Goal: Task Accomplishment & Management: Use online tool/utility

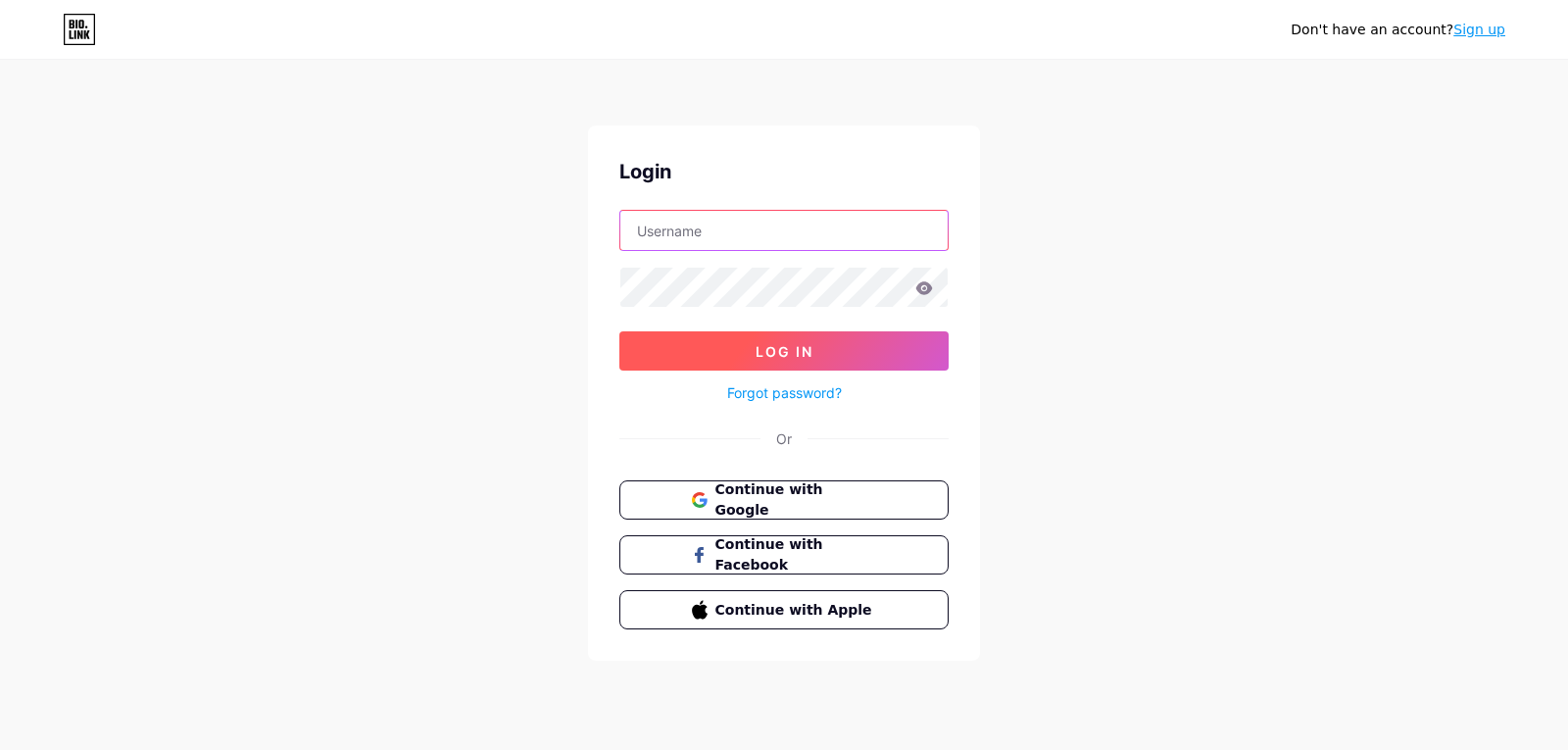
type input "[EMAIL_ADDRESS][DOMAIN_NAME]"
click at [832, 358] on button "Log In" at bounding box center [784, 351] width 329 height 40
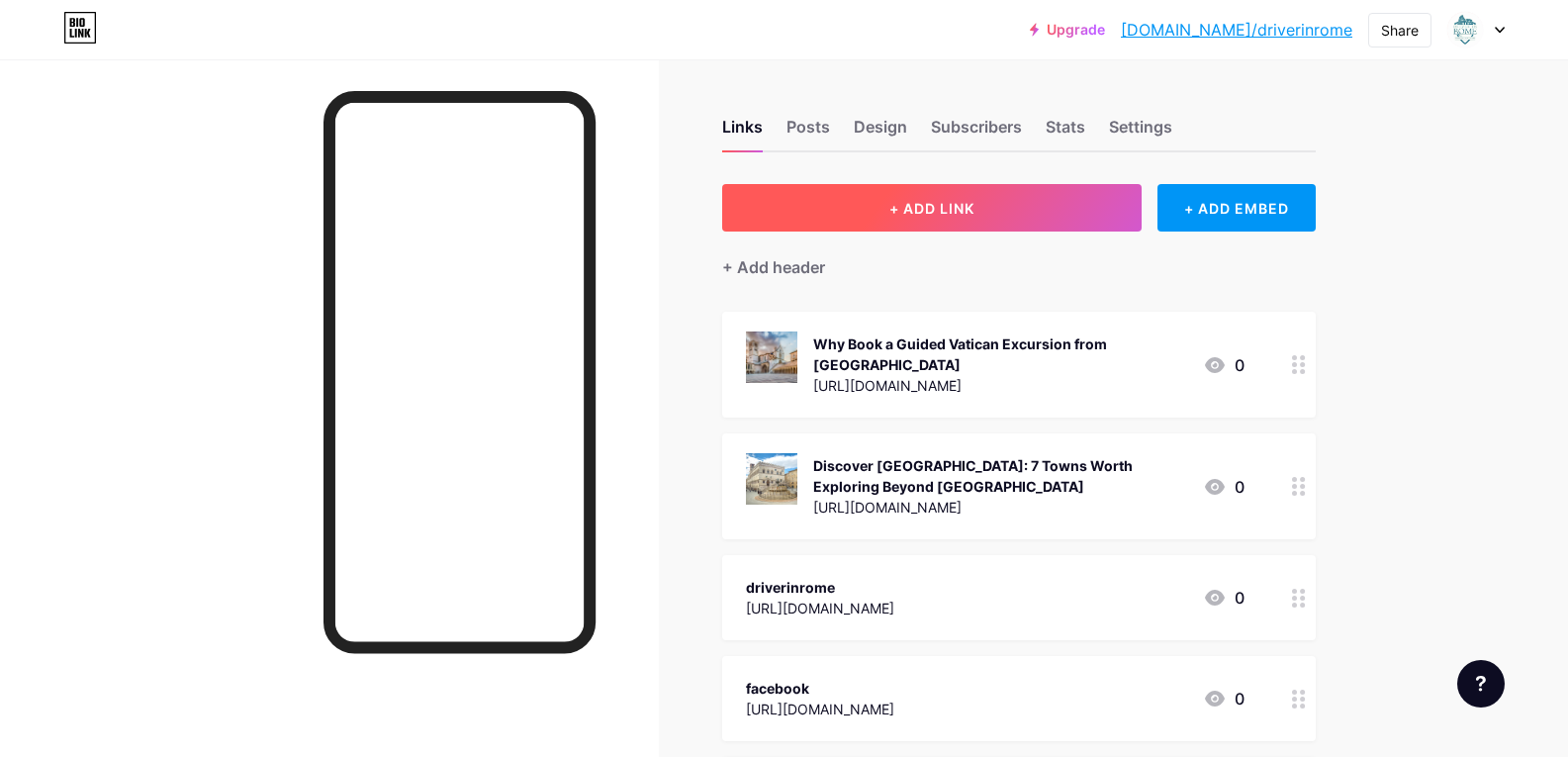
click at [965, 204] on span "+ ADD LINK" at bounding box center [932, 208] width 85 height 17
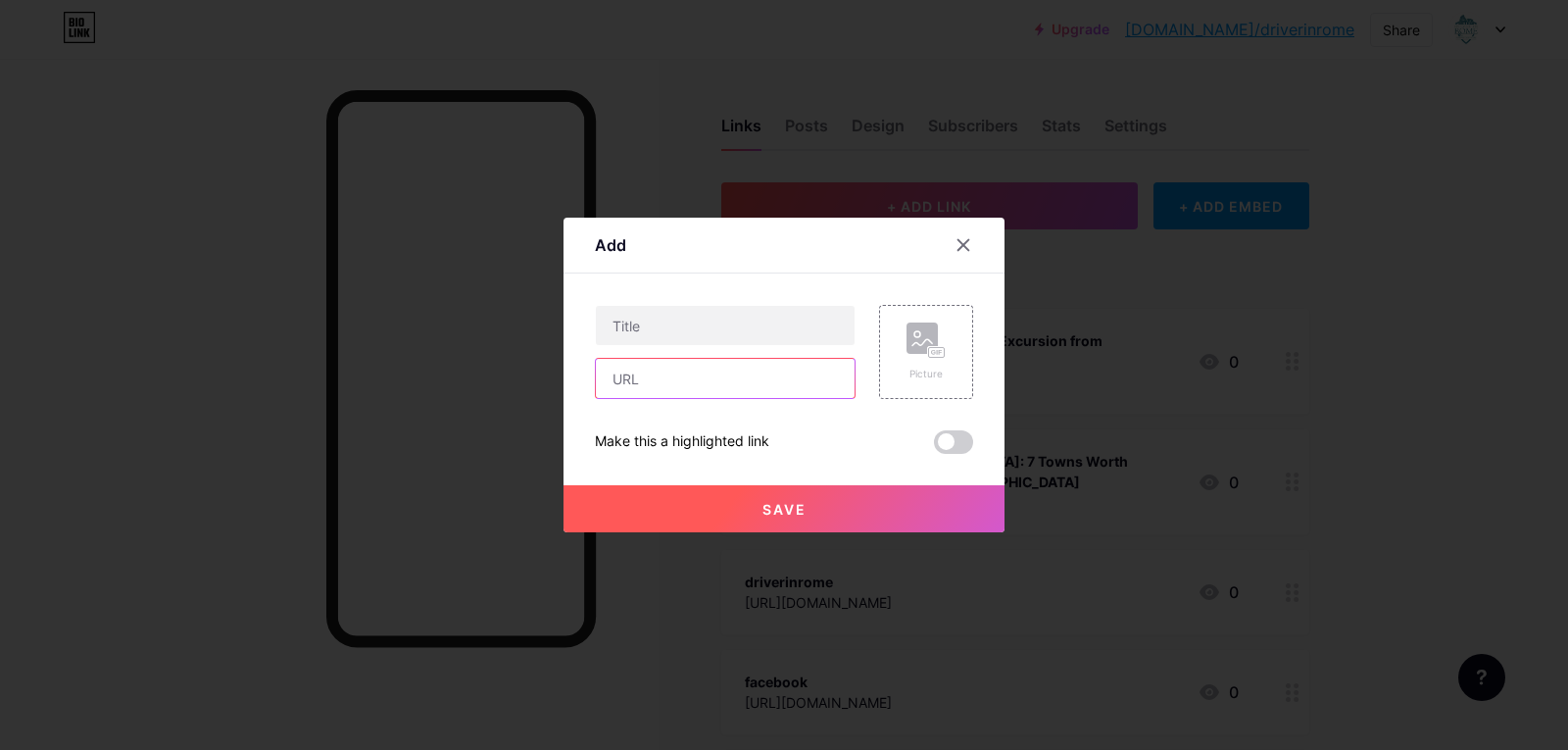
click at [675, 373] on input "text" at bounding box center [725, 378] width 259 height 40
paste input "[URL][DOMAIN_NAME]"
type input "[URL][DOMAIN_NAME]"
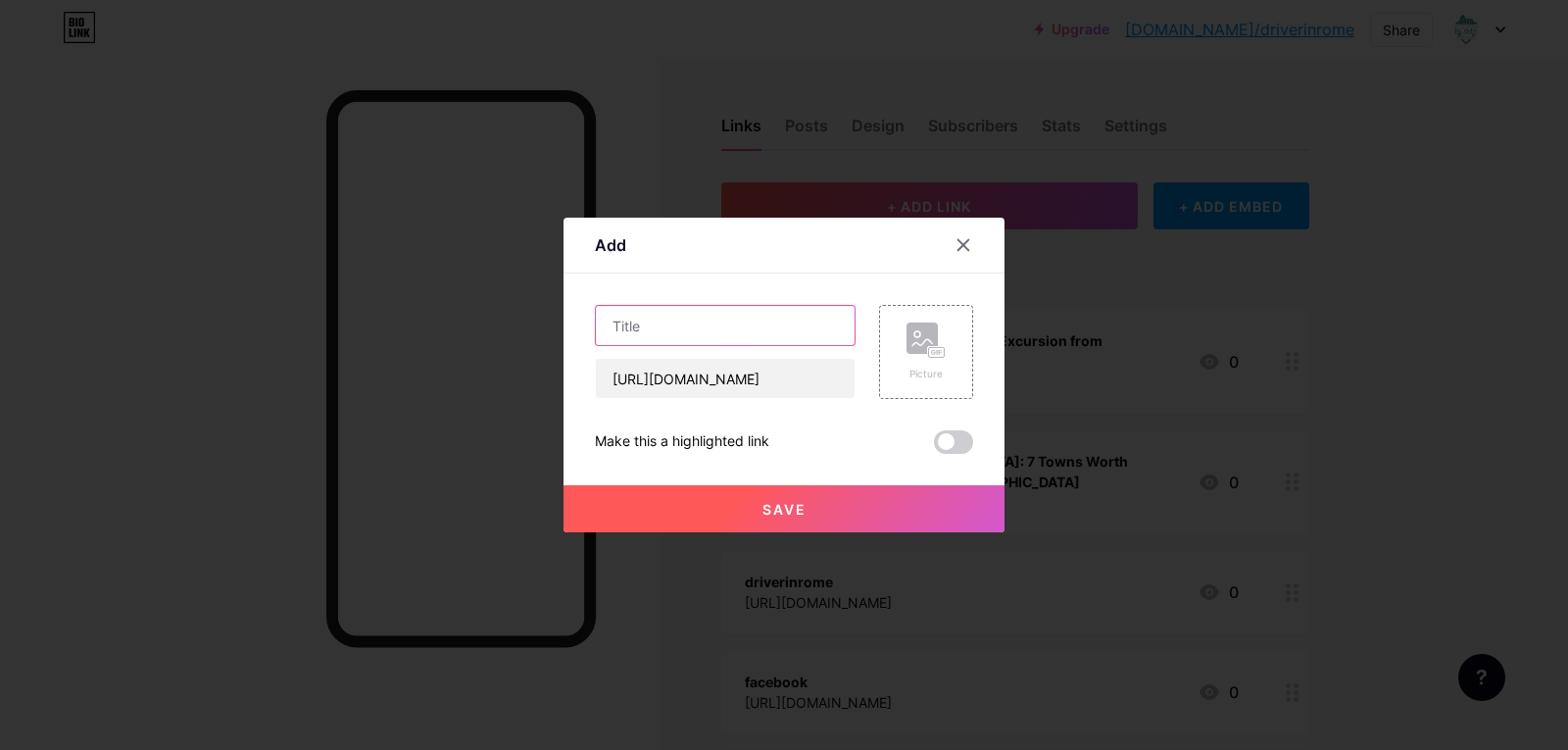
click at [645, 330] on input "text" at bounding box center [725, 326] width 259 height 40
paste input "Private and Shore Excursions: Discover [GEOGRAPHIC_DATA] and [GEOGRAPHIC_DATA] …"
type input "Private and Shore Excursions: Discover [GEOGRAPHIC_DATA] and [GEOGRAPHIC_DATA] …"
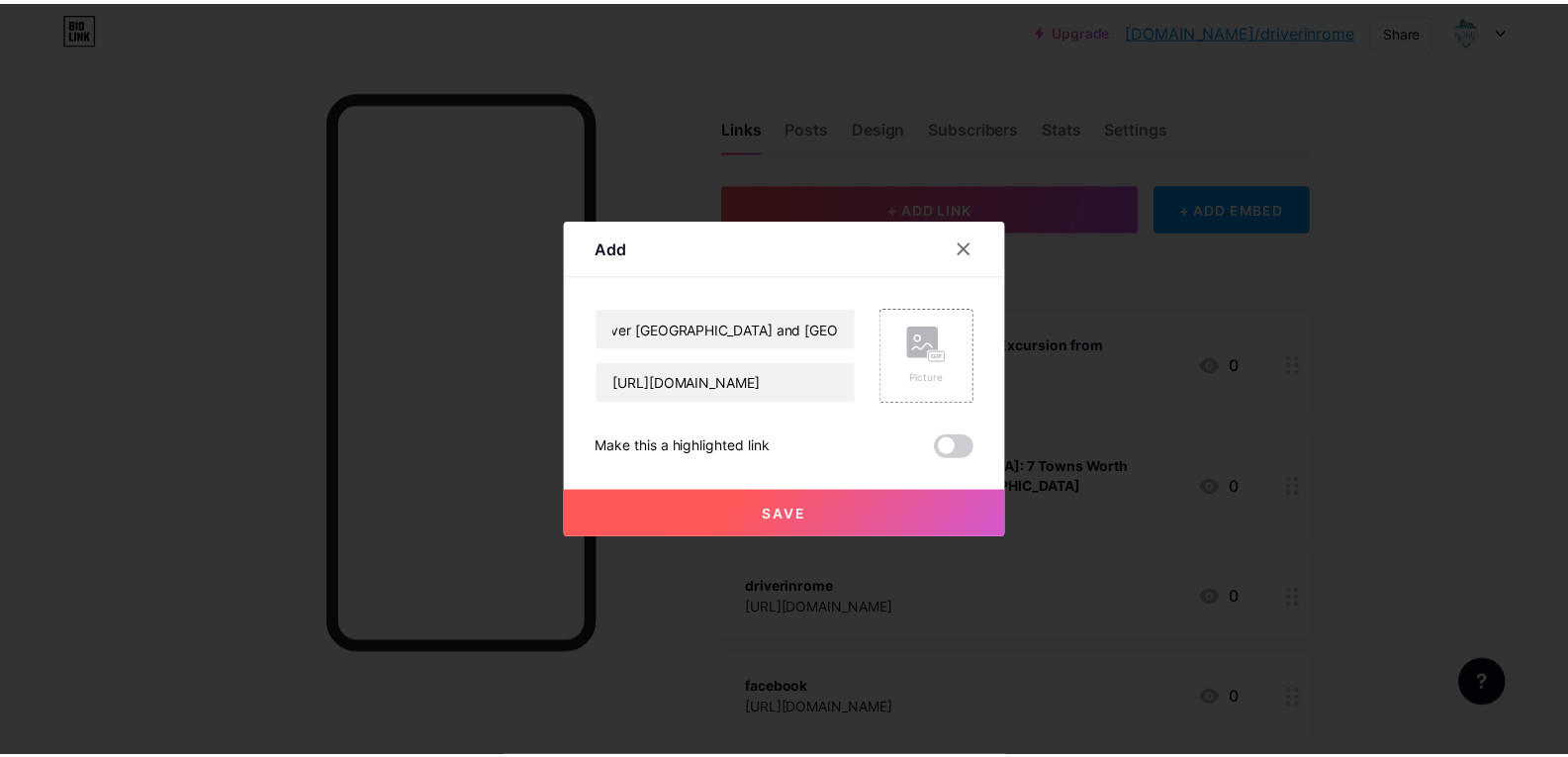
scroll to position [0, 0]
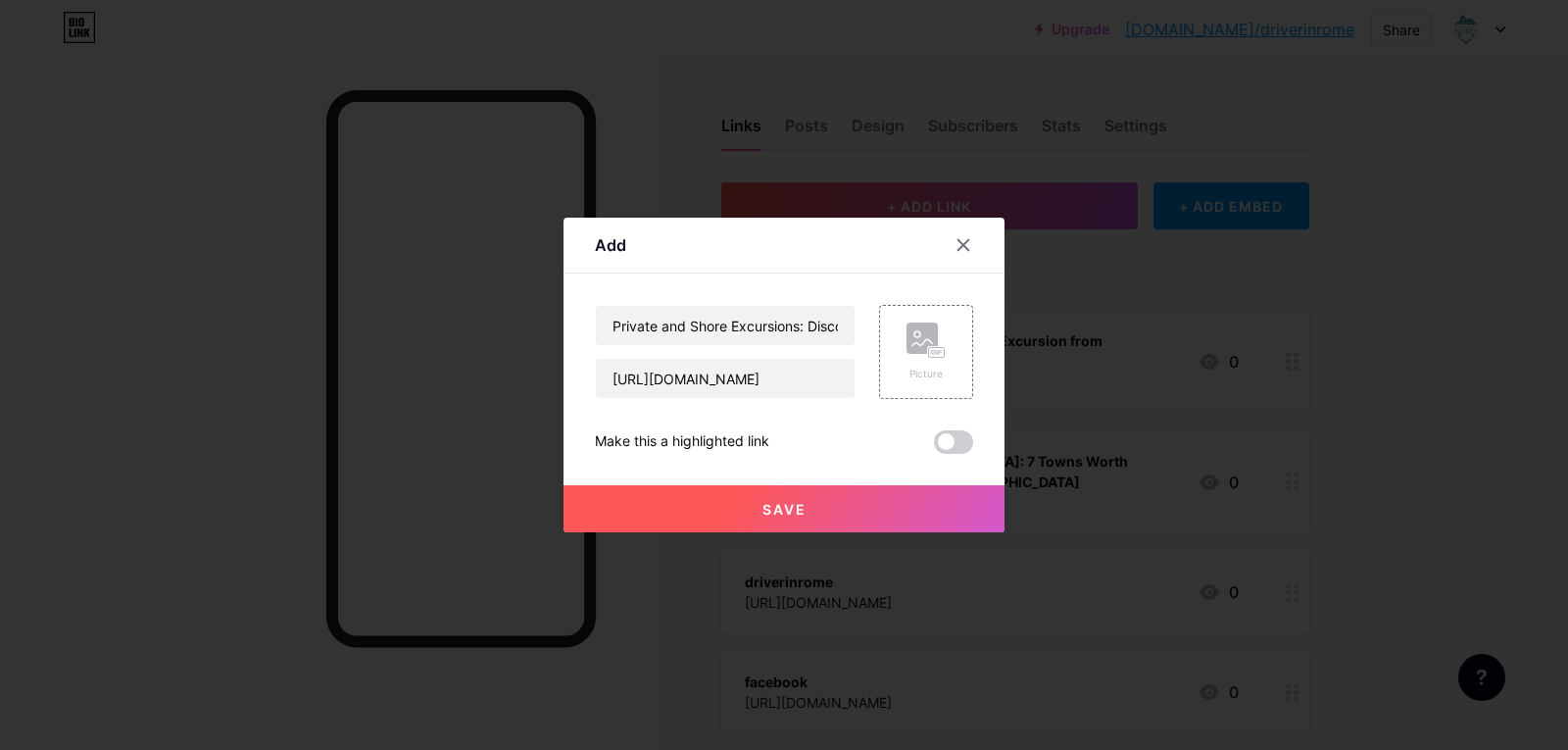
click at [836, 448] on div "Make this a highlighted link" at bounding box center [784, 442] width 378 height 24
click at [792, 509] on span "Save" at bounding box center [784, 509] width 45 height 17
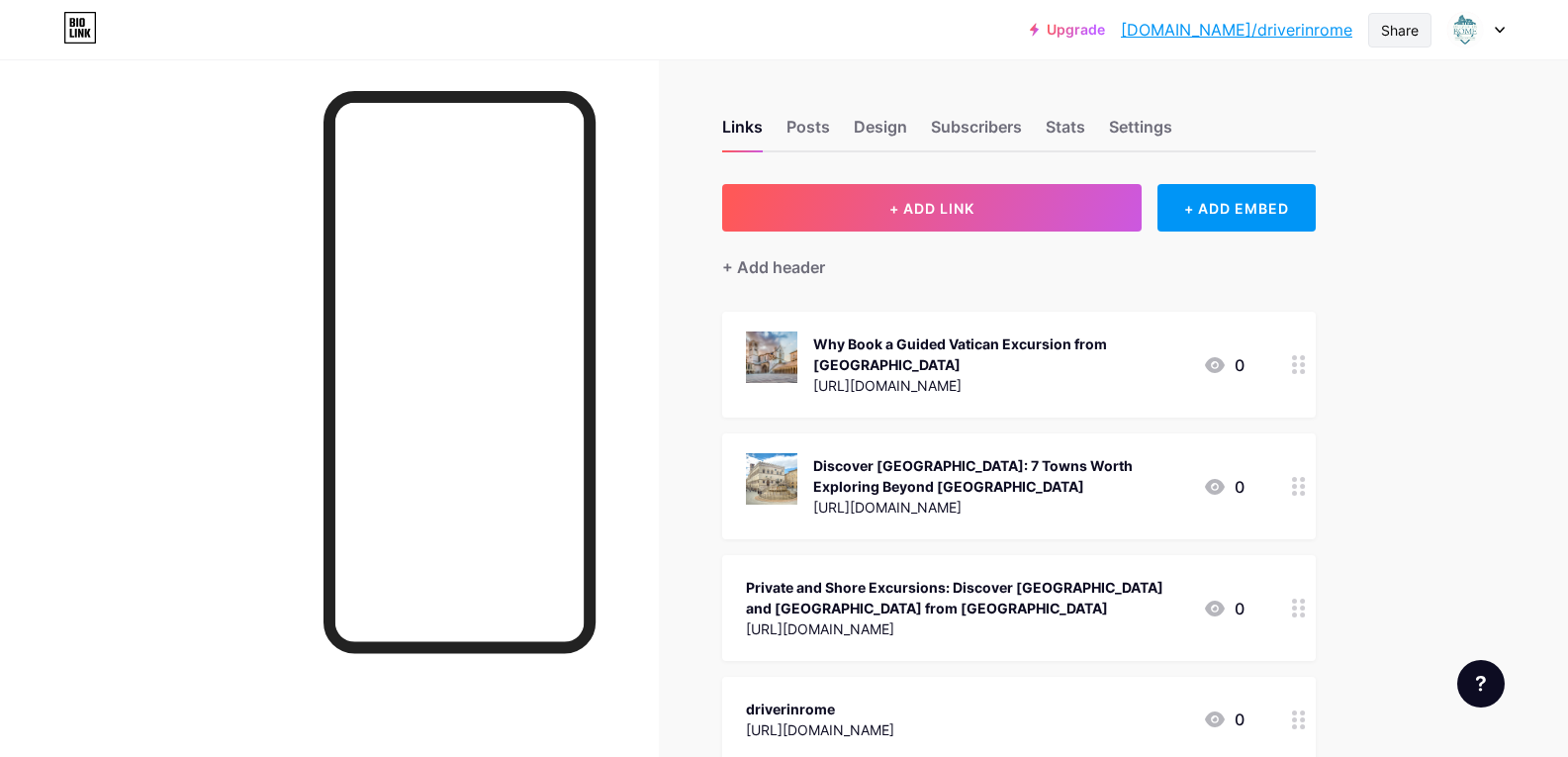
click at [1391, 29] on div "Share" at bounding box center [1400, 30] width 38 height 21
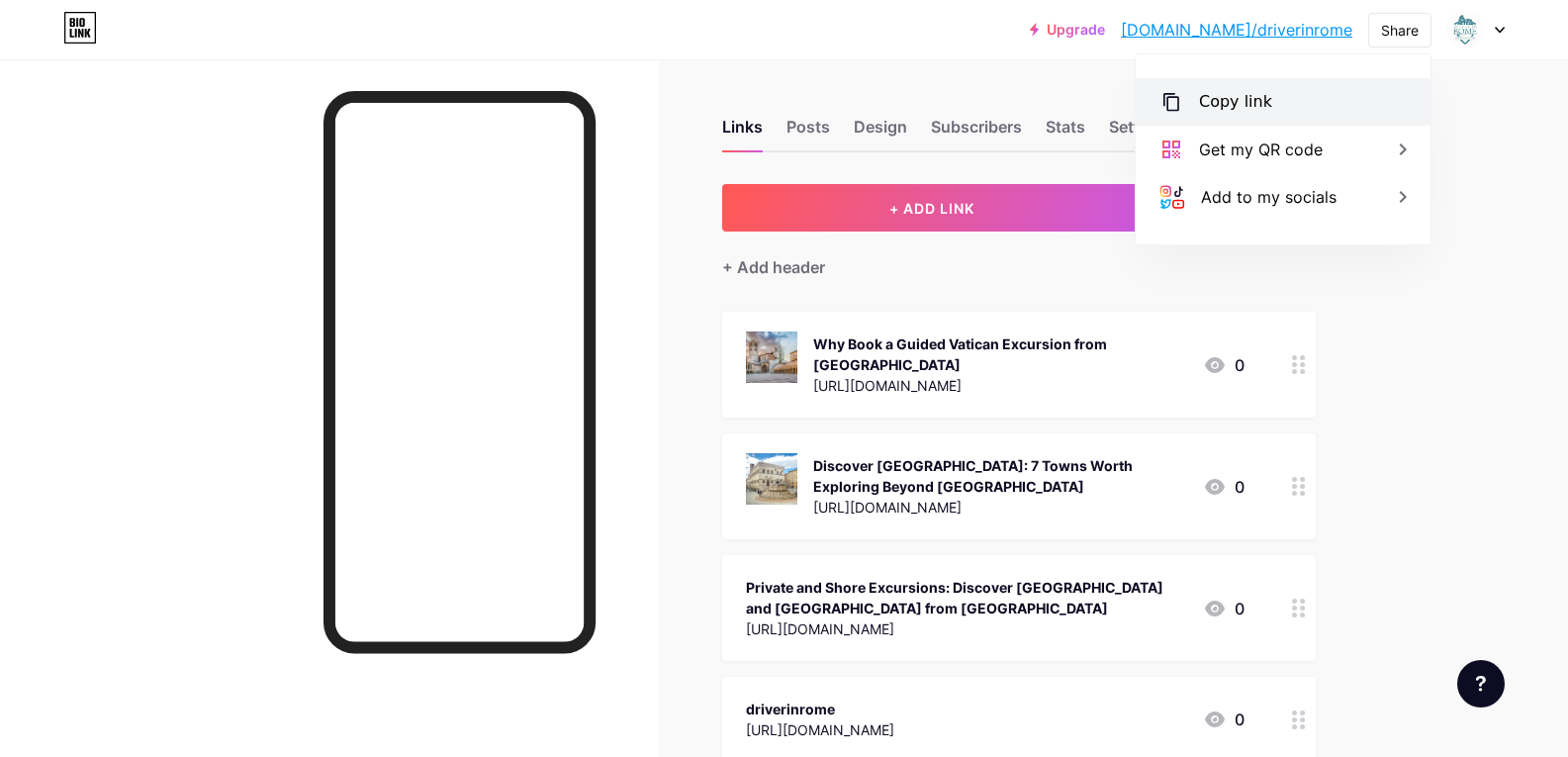
click at [1222, 109] on div "Copy link" at bounding box center [1235, 102] width 73 height 24
